Goal: Information Seeking & Learning: Learn about a topic

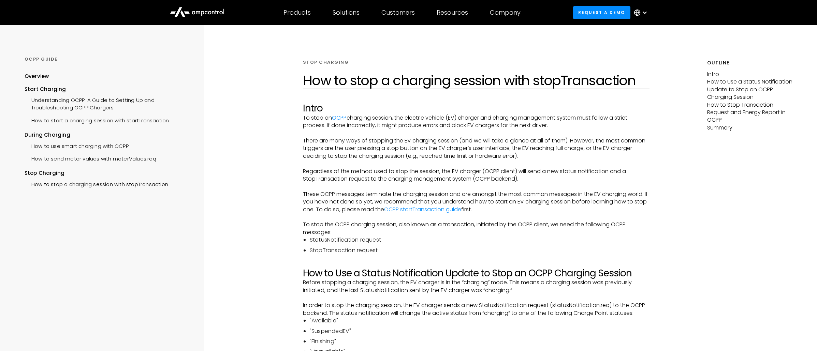
click at [48, 58] on div "OCPP GUIDE" at bounding box center [106, 59] width 163 height 6
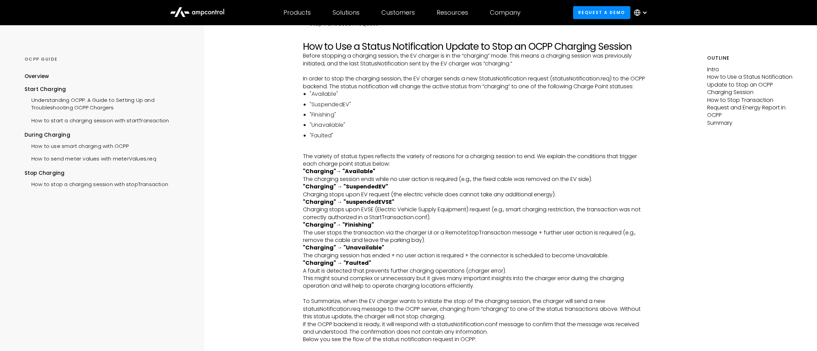
scroll to position [239, 0]
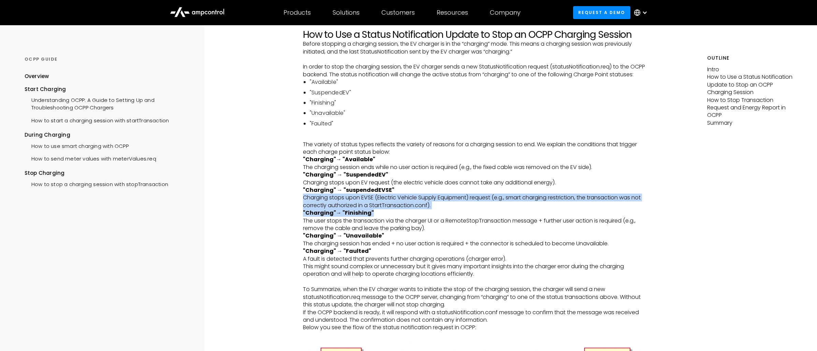
drag, startPoint x: 302, startPoint y: 196, endPoint x: 502, endPoint y: 210, distance: 200.3
click at [504, 207] on p ""Charging" → "suspendedEVSE" Charging stops upon EVSE (Electric Vehicle Supply …" at bounding box center [476, 198] width 346 height 23
drag, startPoint x: 560, startPoint y: 205, endPoint x: 310, endPoint y: 201, distance: 249.7
click at [310, 201] on p ""Charging" → "suspendedEVSE" Charging stops upon EVSE (Electric Vehicle Supply …" at bounding box center [476, 198] width 346 height 23
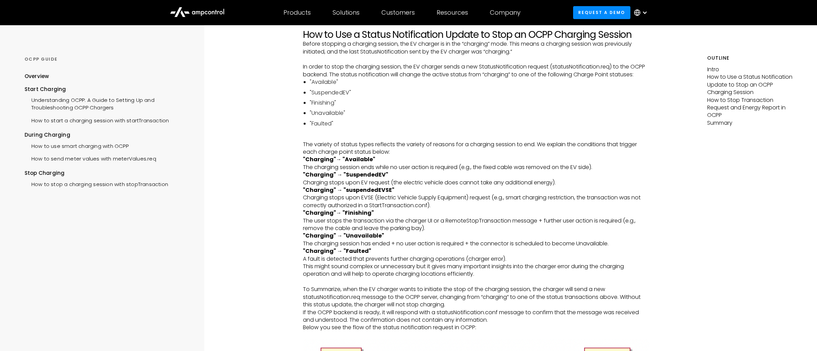
click at [313, 191] on strong ""Charging" → "suspendedEVSE"" at bounding box center [348, 190] width 91 height 8
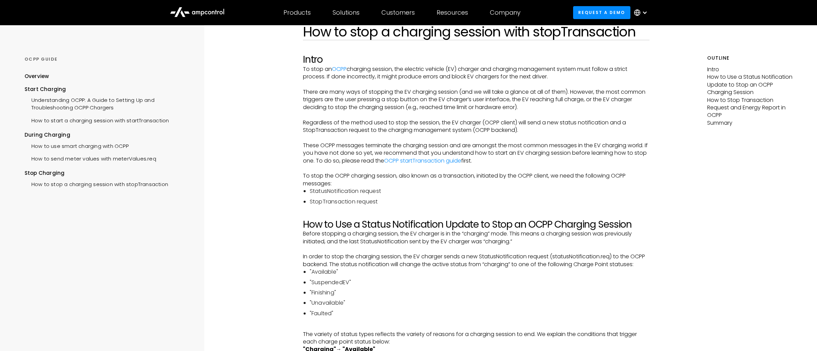
scroll to position [0, 0]
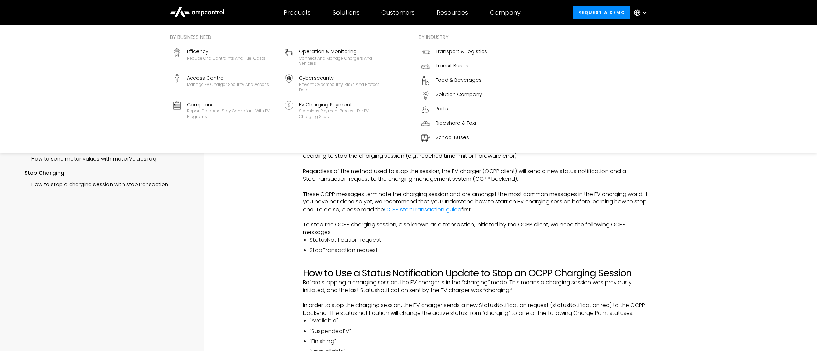
click at [352, 14] on div "Solutions" at bounding box center [345, 13] width 27 height 8
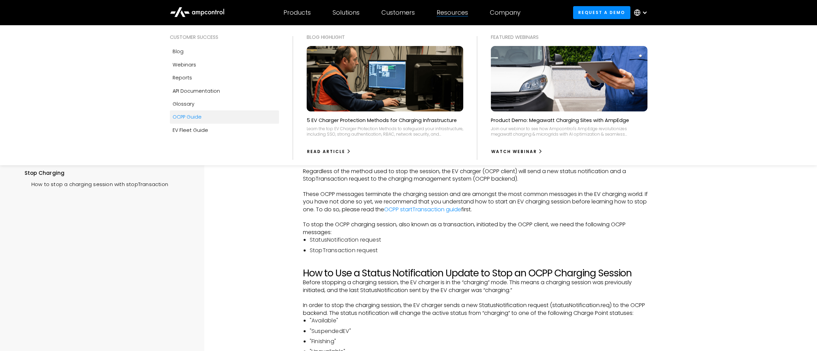
click at [204, 116] on link "OCPP Guide" at bounding box center [224, 116] width 109 height 13
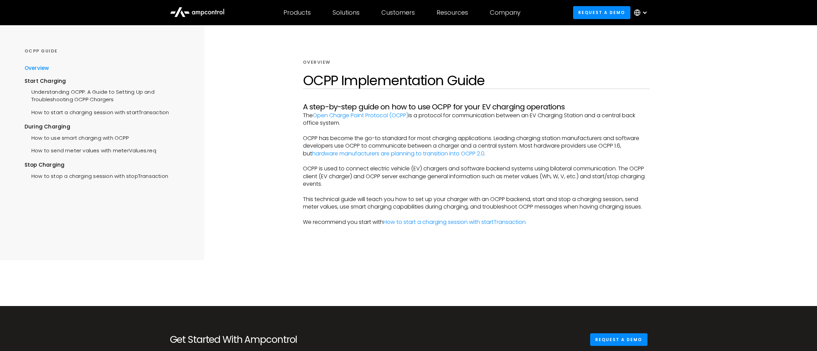
click at [49, 67] on div "Overview" at bounding box center [37, 69] width 25 height 8
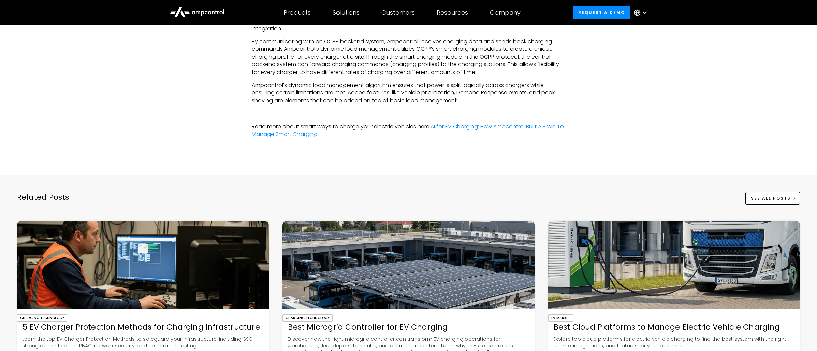
scroll to position [1773, 0]
